Goal: Task Accomplishment & Management: Use online tool/utility

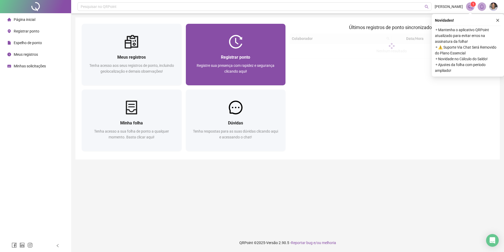
click at [250, 55] on span "Registrar ponto" at bounding box center [235, 57] width 29 height 5
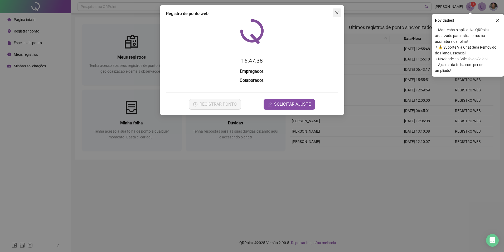
click at [336, 15] on button "Close" at bounding box center [337, 12] width 8 height 8
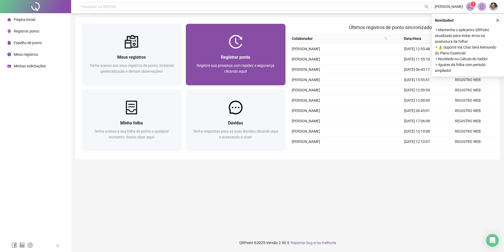
click at [218, 61] on div "Registrar ponto Registre sua presença com rapidez e segurança clicando aqui!" at bounding box center [235, 67] width 87 height 26
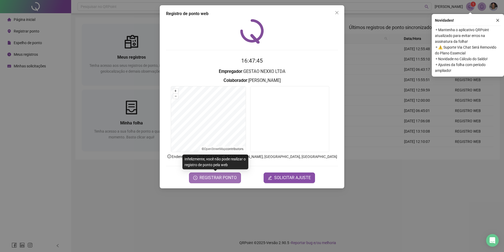
click at [222, 176] on span "REGISTRAR PONTO" at bounding box center [218, 177] width 37 height 6
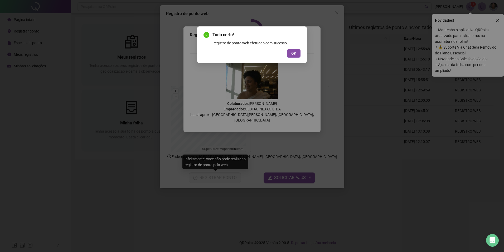
drag, startPoint x: 294, startPoint y: 51, endPoint x: 315, endPoint y: 39, distance: 24.3
click at [296, 50] on button "OK" at bounding box center [293, 53] width 13 height 8
